Goal: Task Accomplishment & Management: Use online tool/utility

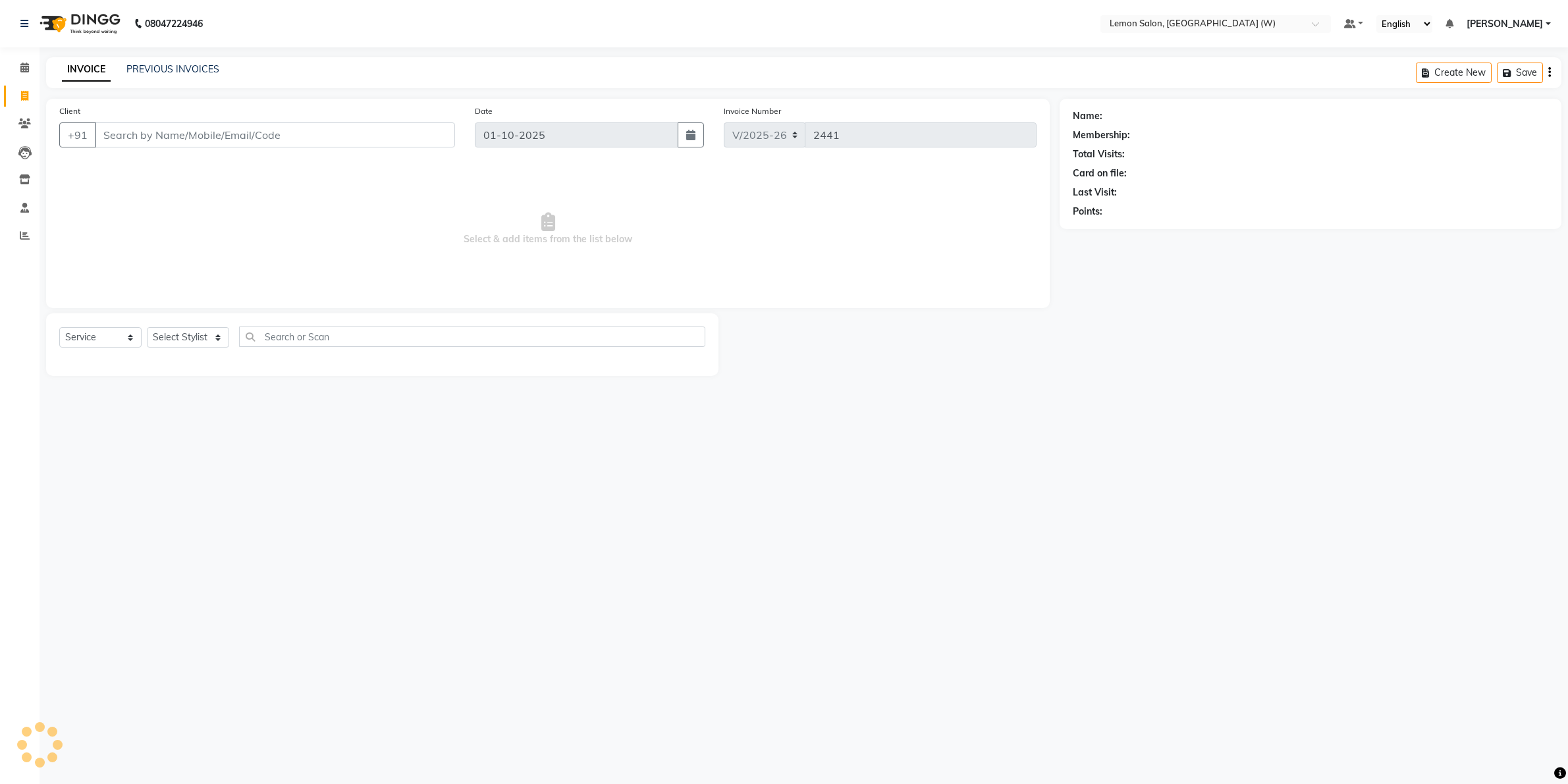
select select "8053"
select select "service"
click at [212, 344] on select "Select Stylist [PERSON_NAME] DC [PERSON_NAME] [PERSON_NAME] [PERSON_NAME] [PERS…" at bounding box center [192, 337] width 90 height 21
select select "93371"
click at [147, 327] on select "Select Stylist [PERSON_NAME] DC [PERSON_NAME] [PERSON_NAME] [PERSON_NAME] [PERS…" at bounding box center [192, 337] width 90 height 21
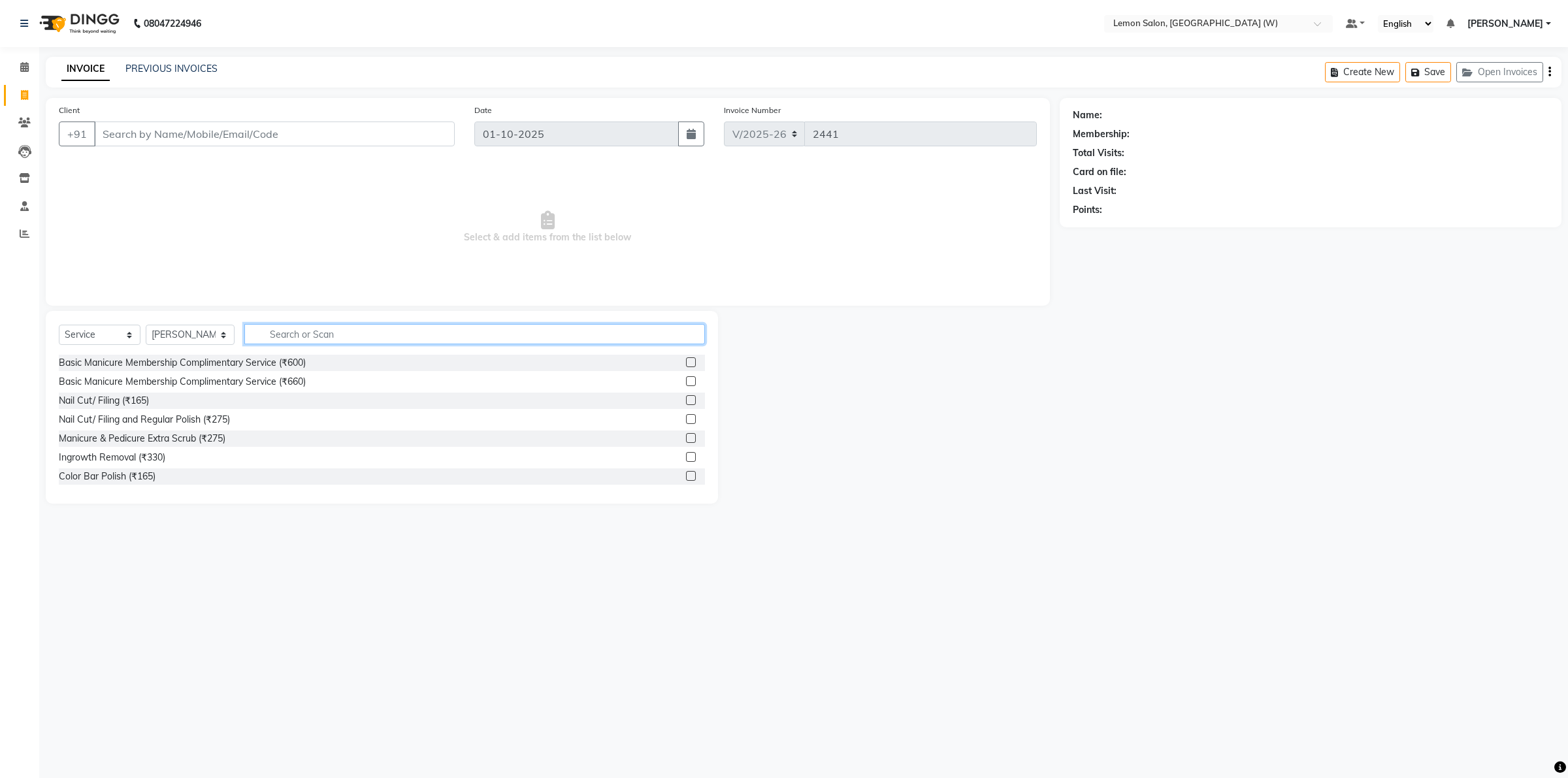
click at [309, 332] on input "text" at bounding box center [474, 334] width 460 height 21
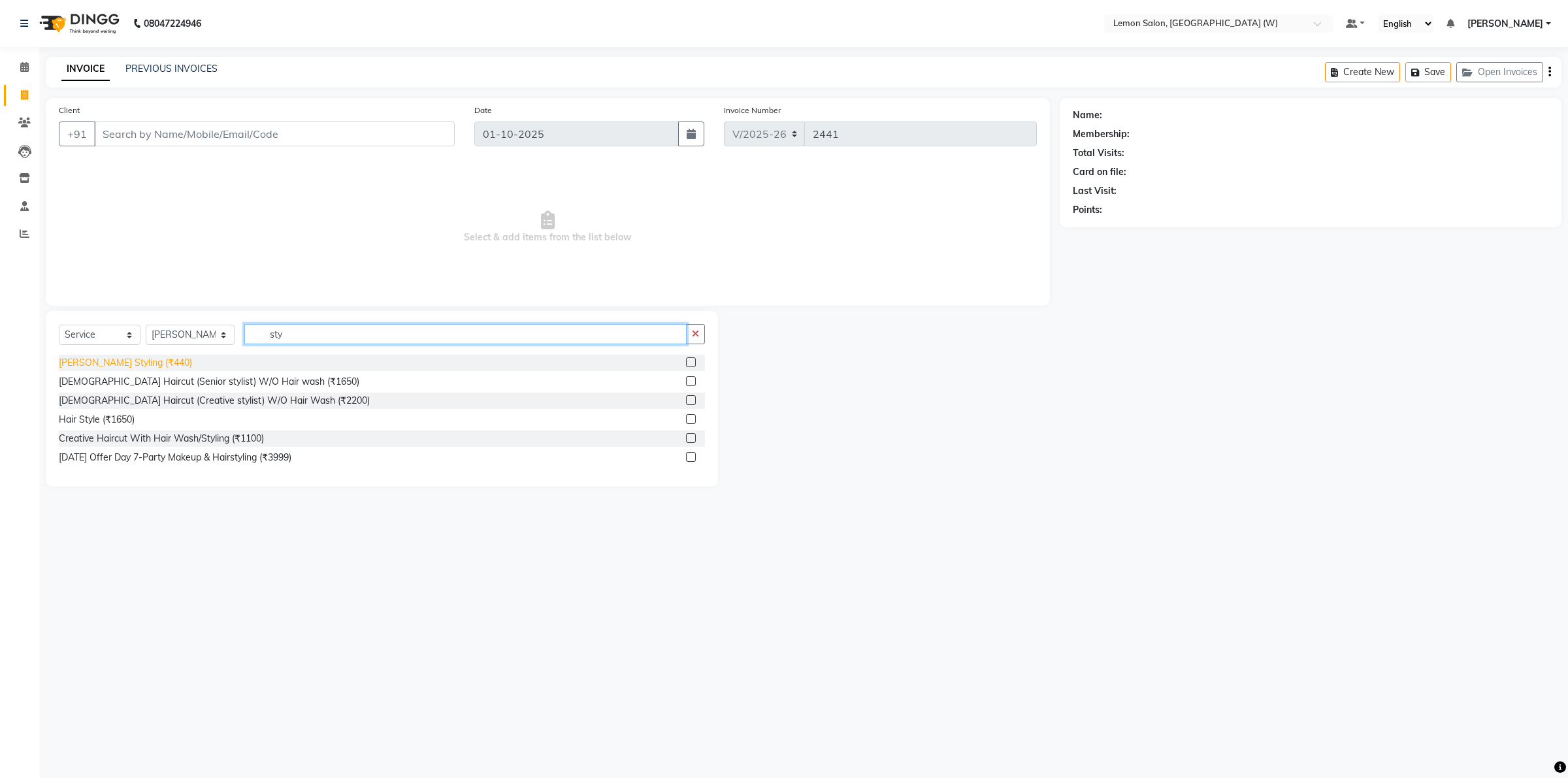
type input "sty"
click at [100, 363] on div "[PERSON_NAME] Styling (₹440)" at bounding box center [125, 363] width 133 height 14
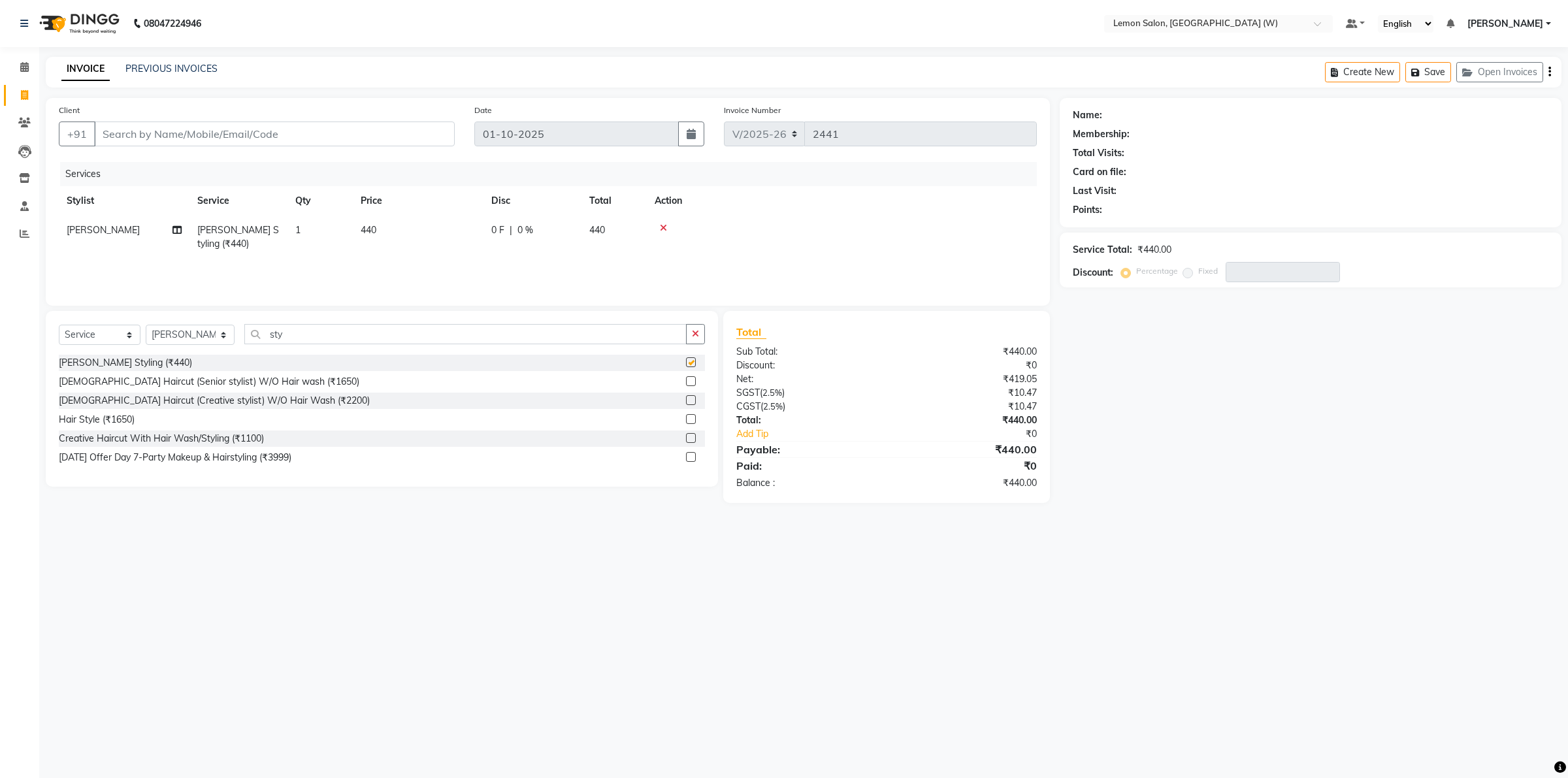
checkbox input "false"
click at [209, 135] on input "Client" at bounding box center [275, 134] width 361 height 25
type input "8"
type input "0"
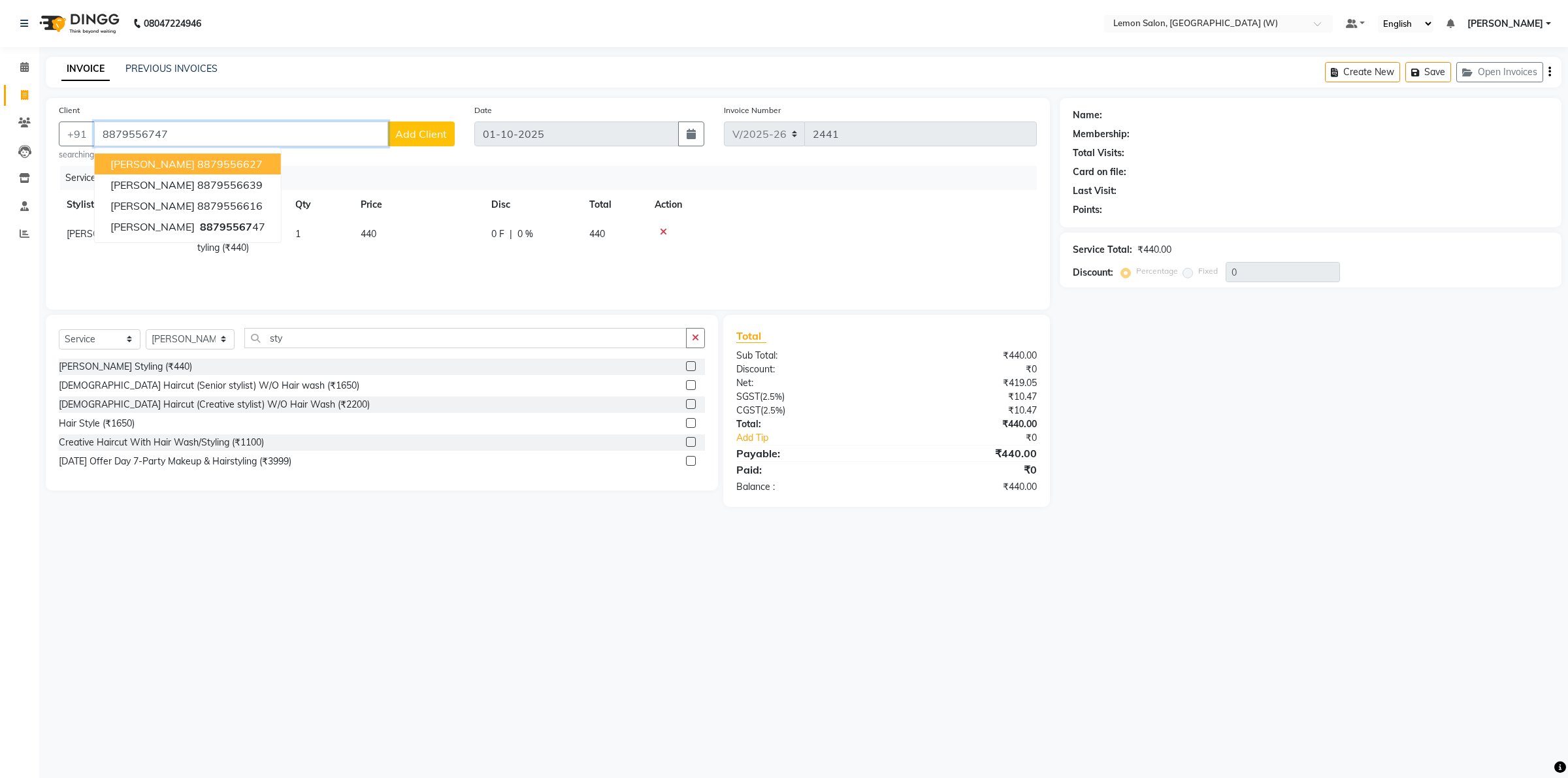
type input "8879556747"
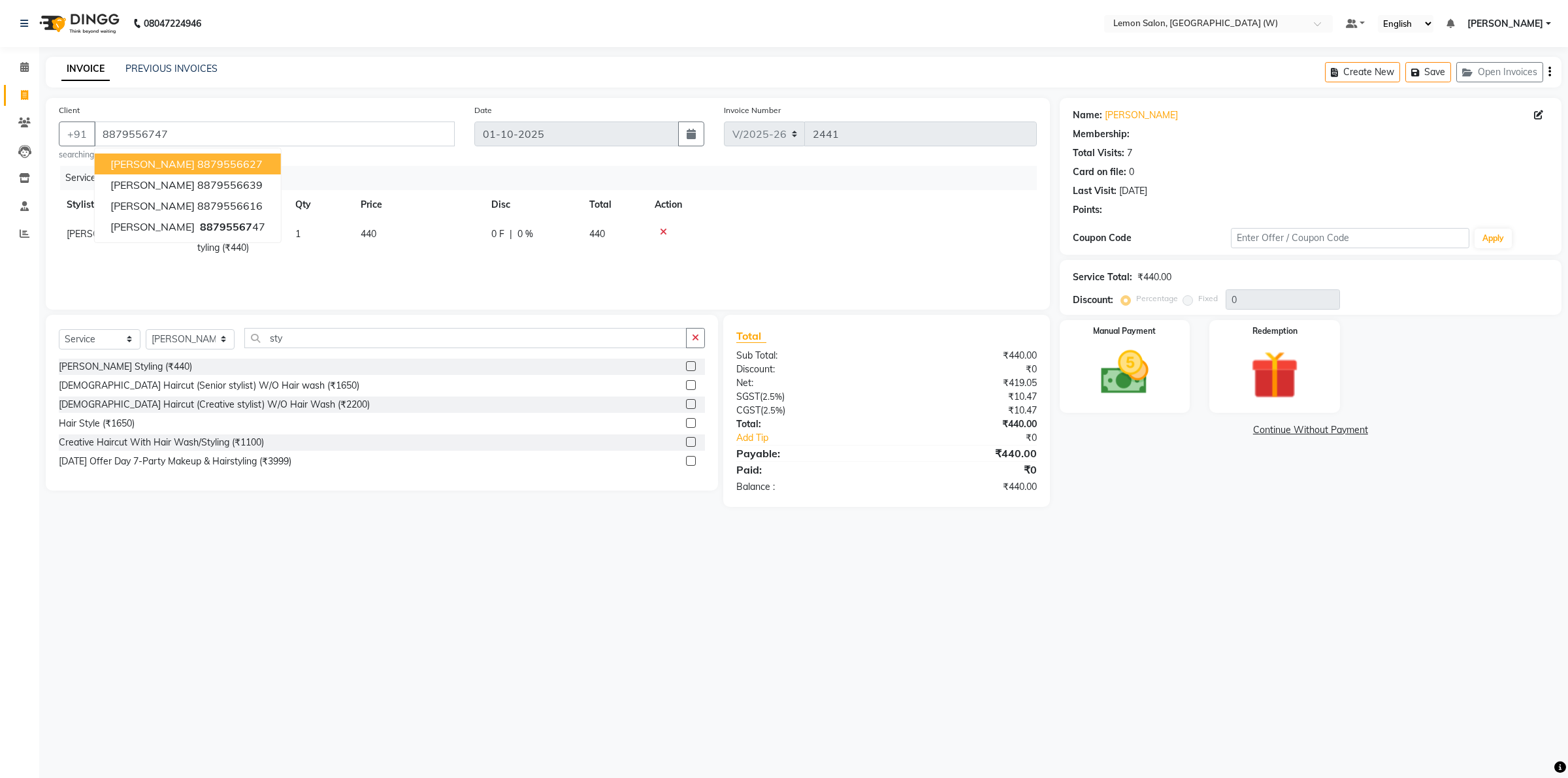
type input "30"
select select "1: Object"
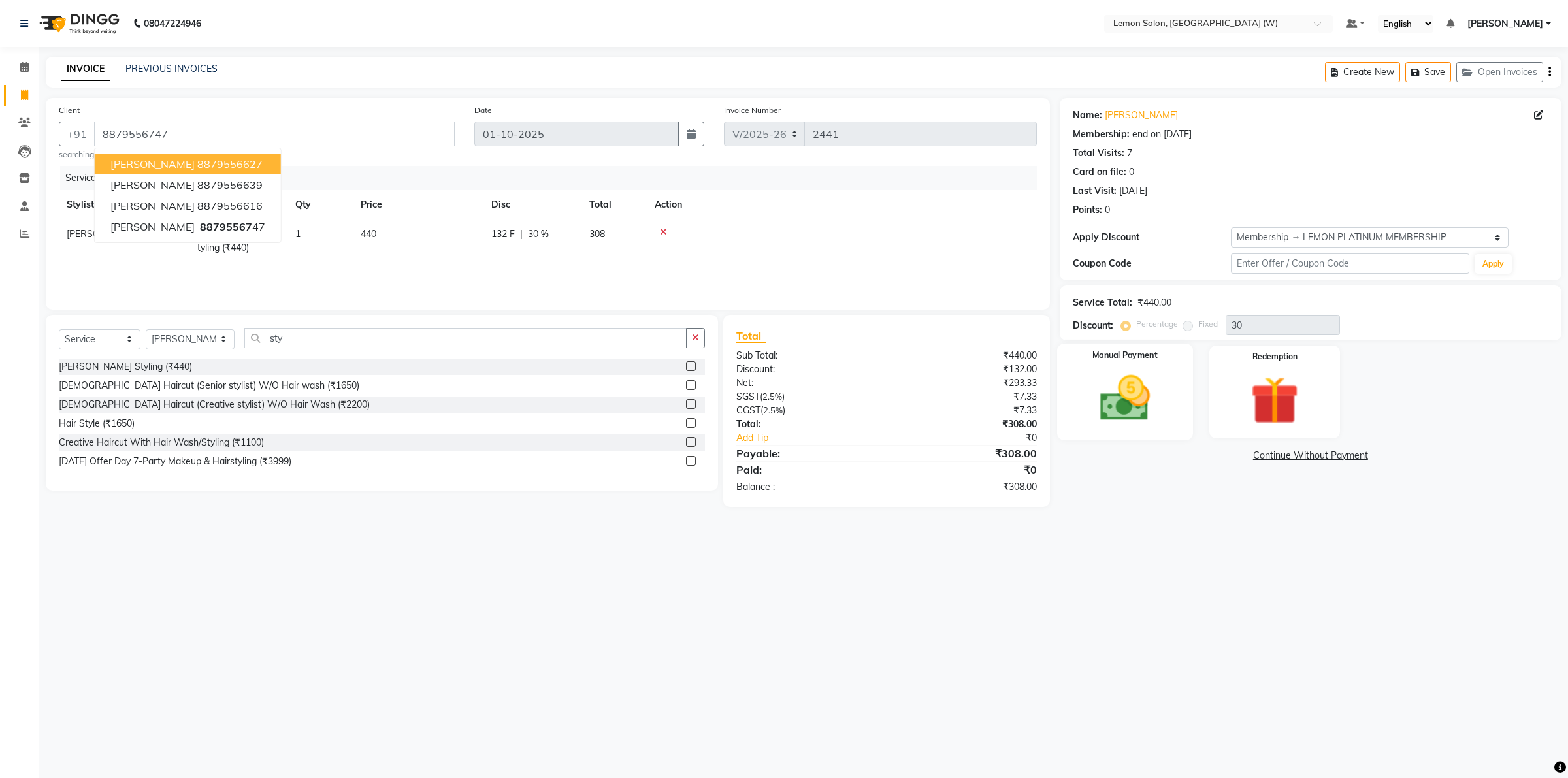
click at [1109, 396] on img at bounding box center [1124, 399] width 81 height 58
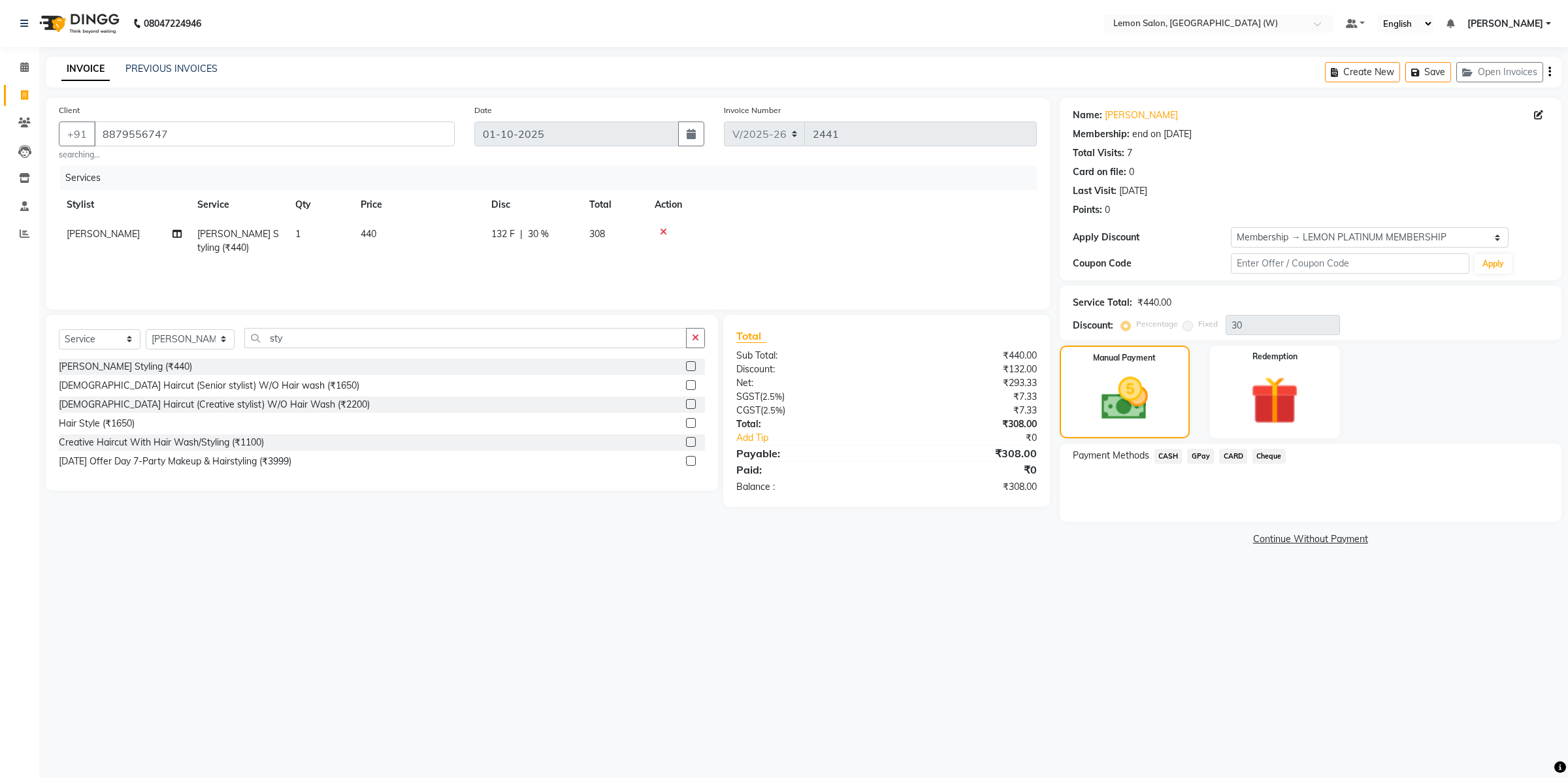
click at [1197, 461] on span "GPay" at bounding box center [1200, 456] width 27 height 15
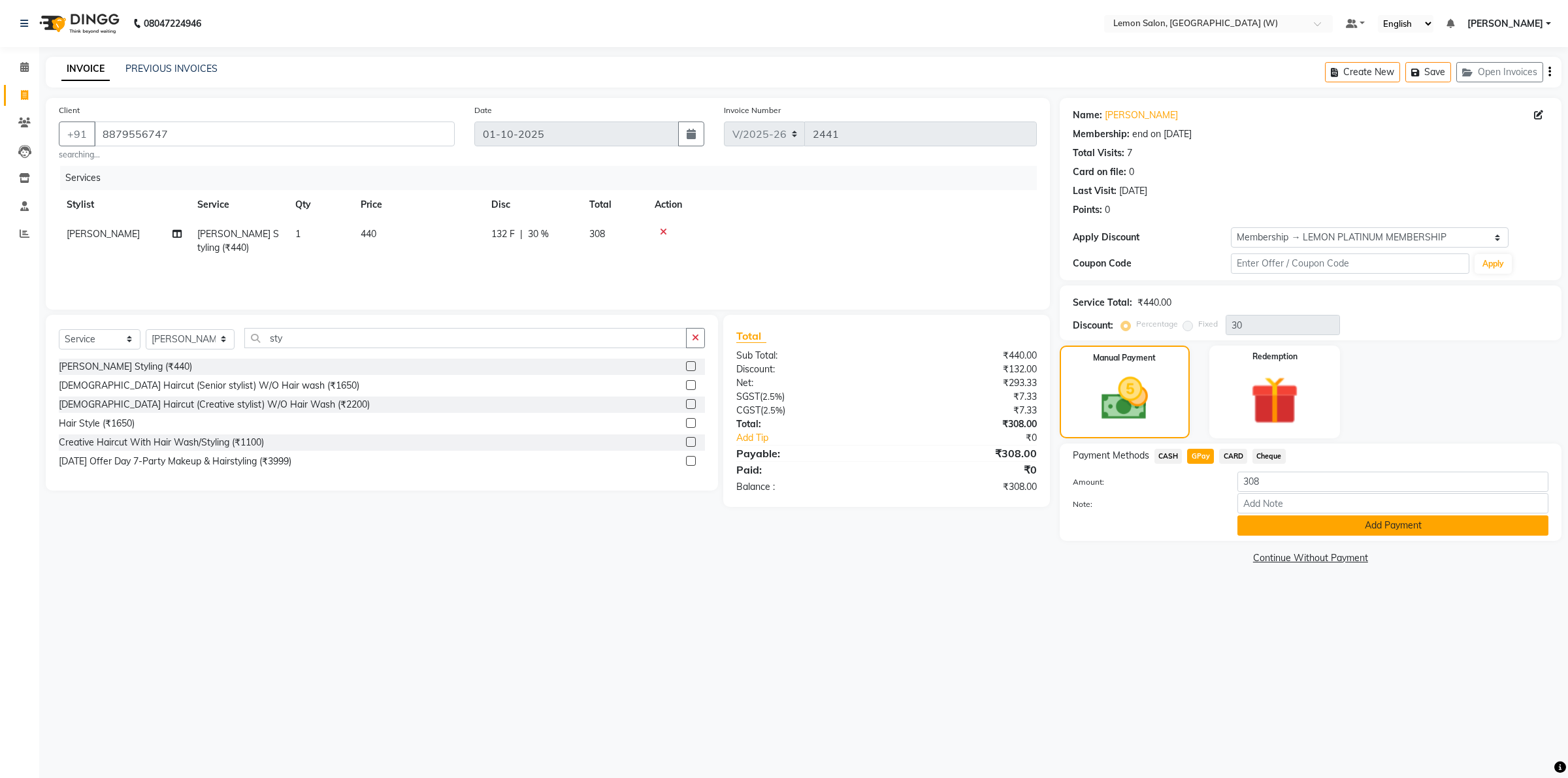
click at [1285, 526] on button "Add Payment" at bounding box center [1393, 526] width 311 height 21
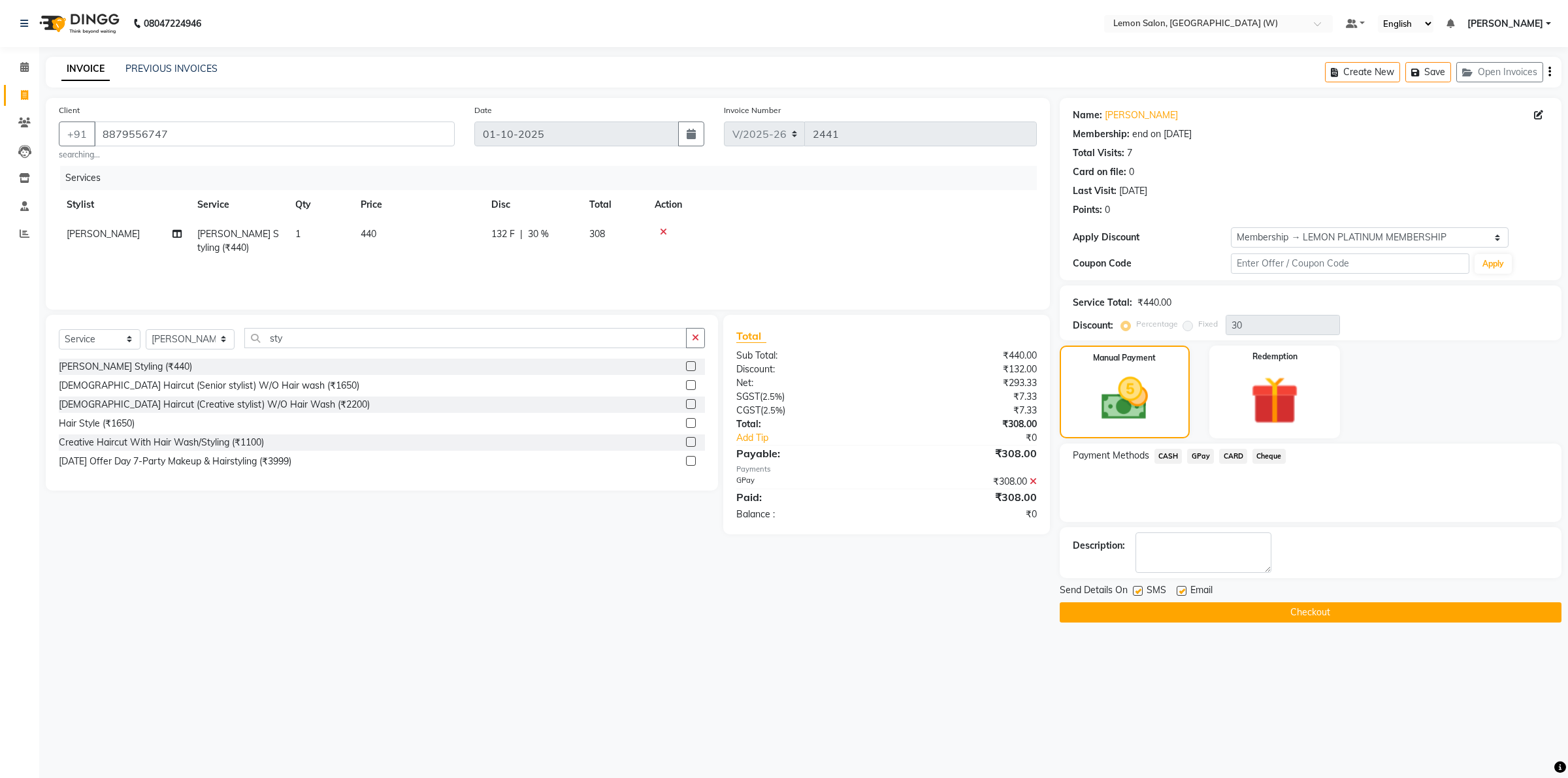
click at [1196, 615] on button "Checkout" at bounding box center [1311, 612] width 502 height 21
